Goal: Task Accomplishment & Management: Manage account settings

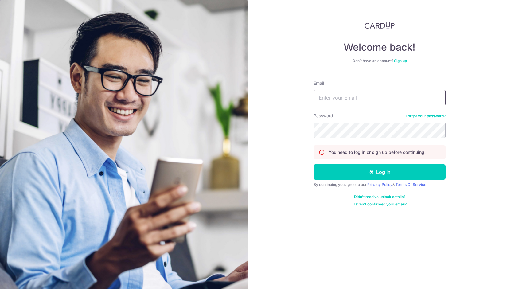
click at [361, 102] on input "Email" at bounding box center [379, 97] width 132 height 15
type input "[EMAIL_ADDRESS][DOMAIN_NAME]"
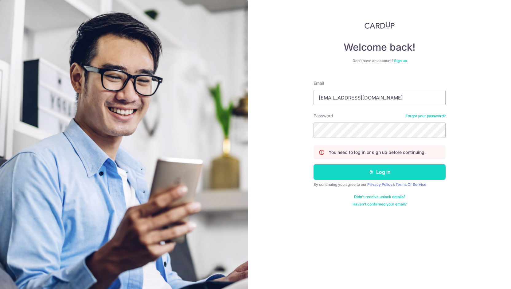
click at [353, 167] on button "Log in" at bounding box center [379, 171] width 132 height 15
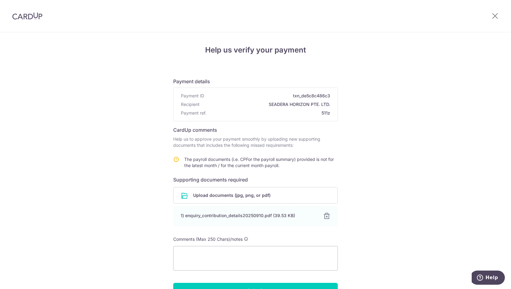
scroll to position [37, 0]
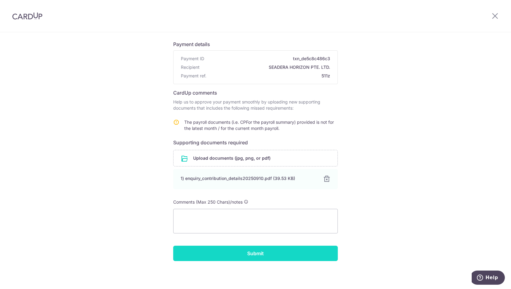
click at [287, 254] on input "Submit" at bounding box center [255, 252] width 164 height 15
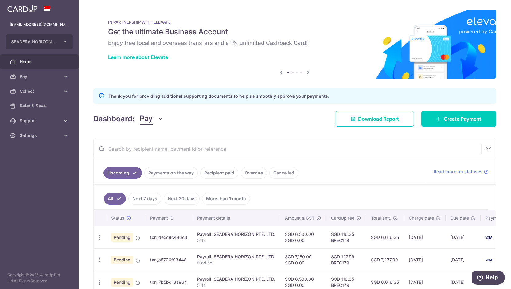
click at [345, 195] on ul "All Next 7 days Next 30 days More than 1 month" at bounding box center [291, 197] width 394 height 25
click at [171, 171] on link "Payments on the way" at bounding box center [170, 173] width 53 height 12
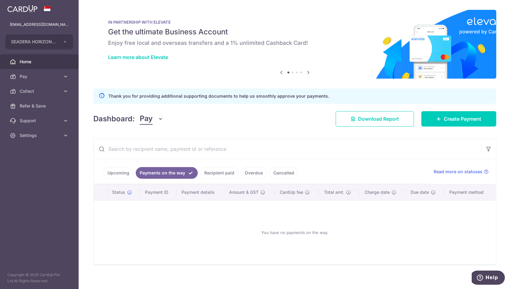
click at [213, 170] on link "Recipient paid" at bounding box center [219, 173] width 38 height 12
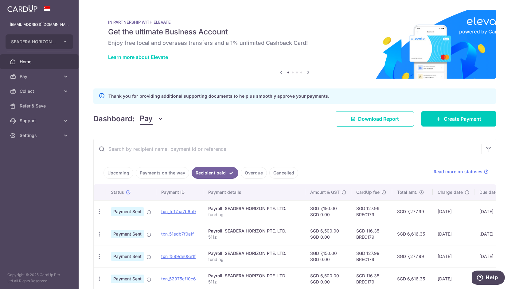
click at [260, 175] on link "Overdue" at bounding box center [254, 173] width 26 height 12
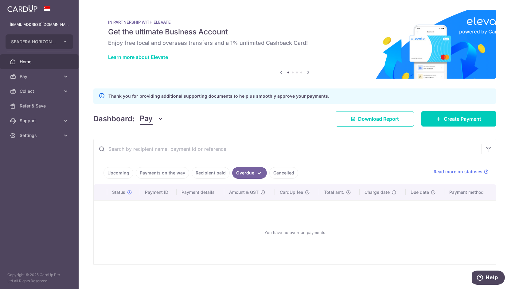
click at [279, 171] on link "Cancelled" at bounding box center [283, 173] width 29 height 12
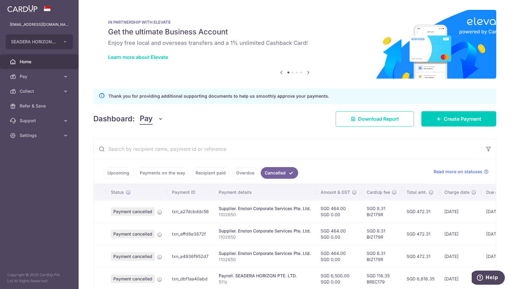
click at [215, 172] on link "Recipient paid" at bounding box center [210, 173] width 38 height 12
